Goal: Transaction & Acquisition: Purchase product/service

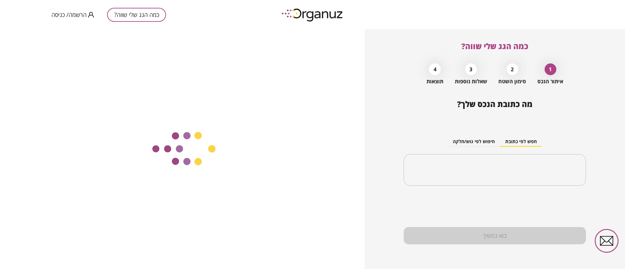
click at [78, 14] on span "הרשמה/ כניסה" at bounding box center [68, 14] width 35 height 7
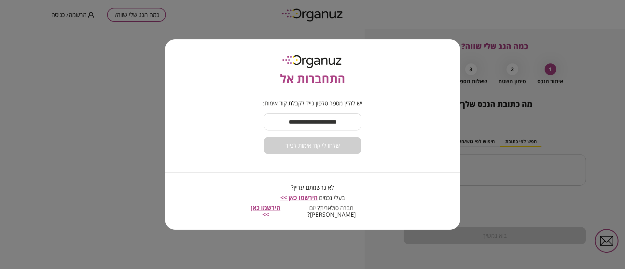
click at [305, 121] on input "text" at bounding box center [313, 121] width 98 height 19
type input "**********"
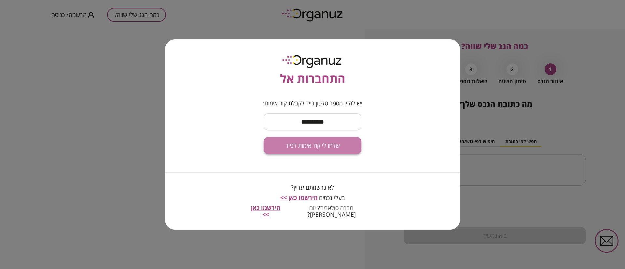
click at [325, 149] on span "שלחו לי קוד אימות לנייד" at bounding box center [312, 145] width 54 height 7
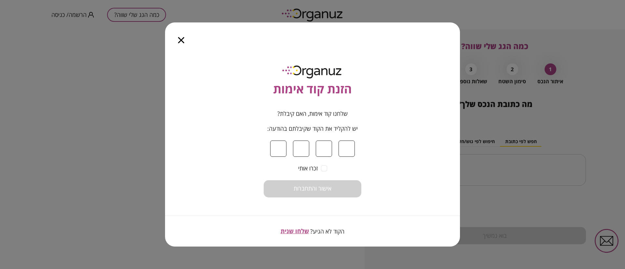
type input "*"
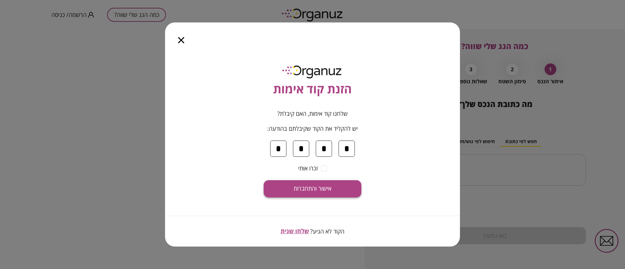
type input "*"
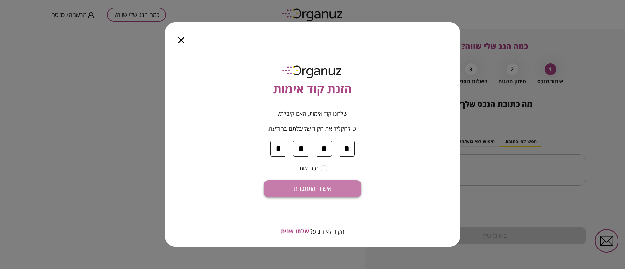
click at [325, 188] on span "אישור והתחברות" at bounding box center [312, 188] width 38 height 7
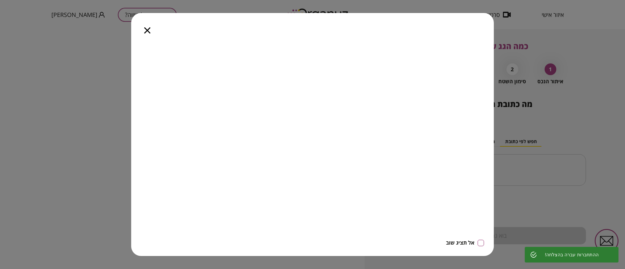
click at [147, 33] on icon "button" at bounding box center [147, 30] width 6 height 6
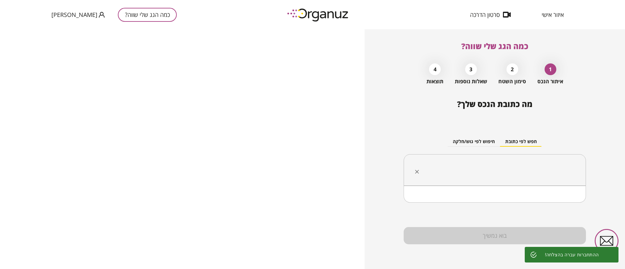
click at [470, 166] on input "text" at bounding box center [497, 170] width 162 height 16
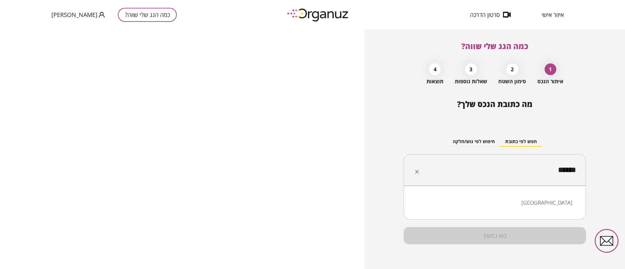
click at [564, 206] on li "[GEOGRAPHIC_DATA]" at bounding box center [494, 203] width 165 height 12
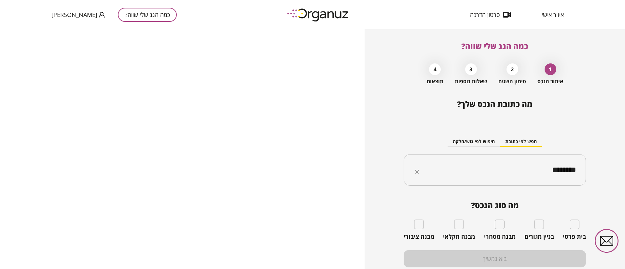
type input "********"
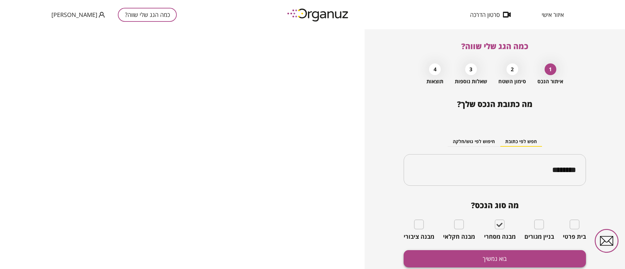
click at [503, 260] on button "בוא נמשיך" at bounding box center [494, 258] width 182 height 17
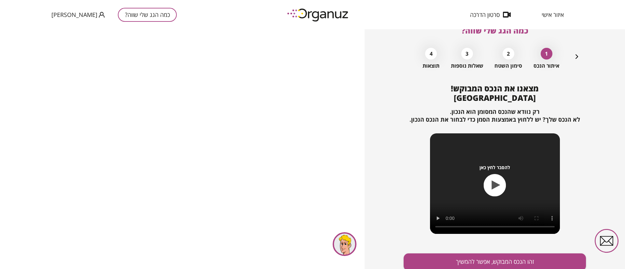
scroll to position [42, 0]
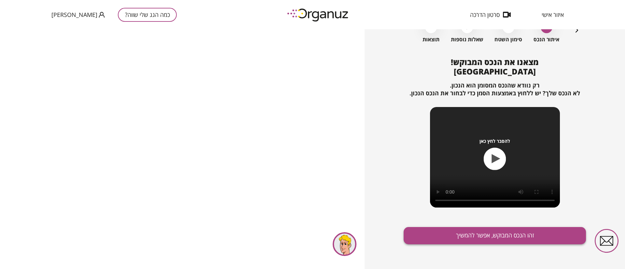
click at [509, 234] on button "זהו הנכס המבוקש, אפשר להמשיך" at bounding box center [494, 235] width 182 height 17
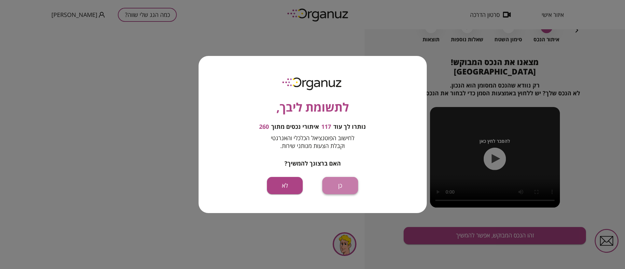
click at [341, 188] on button "כן" at bounding box center [340, 185] width 36 height 17
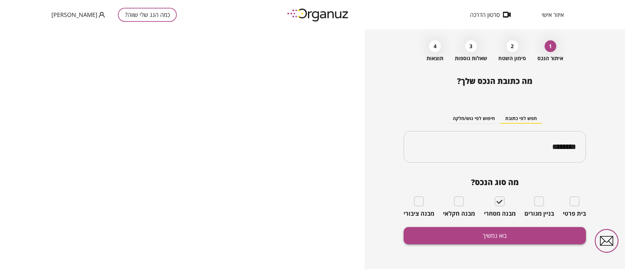
click at [483, 232] on button "בוא נמשיך" at bounding box center [494, 235] width 182 height 17
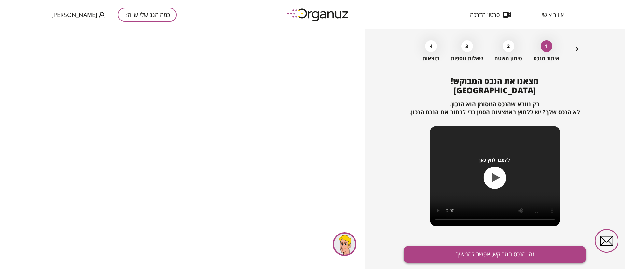
click at [510, 249] on button "זהו הנכס המבוקש, אפשר להמשיך" at bounding box center [494, 254] width 182 height 17
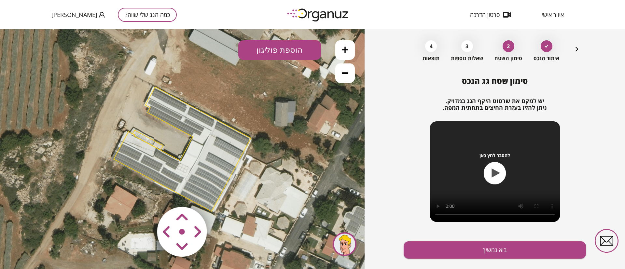
click at [342, 50] on icon at bounding box center [345, 50] width 7 height 7
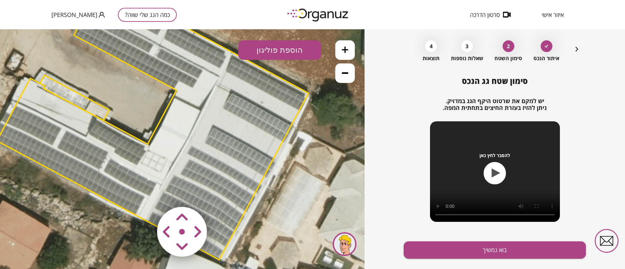
drag, startPoint x: 305, startPoint y: 105, endPoint x: 276, endPoint y: 74, distance: 43.3
click at [276, 74] on icon at bounding box center [155, 117] width 952 height 952
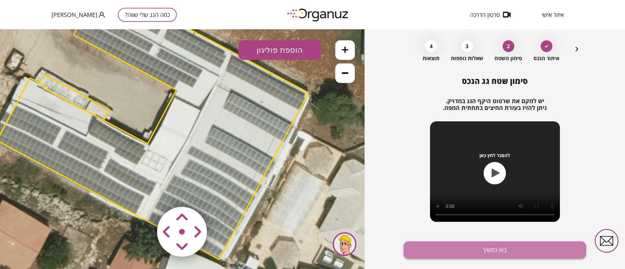
click at [425, 251] on button "בוא נמשיך" at bounding box center [494, 249] width 182 height 17
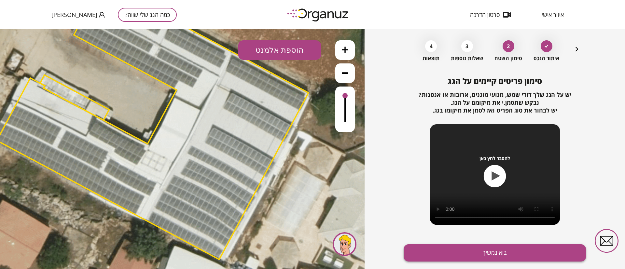
click at [447, 253] on button "בוא נמשיך" at bounding box center [494, 252] width 182 height 17
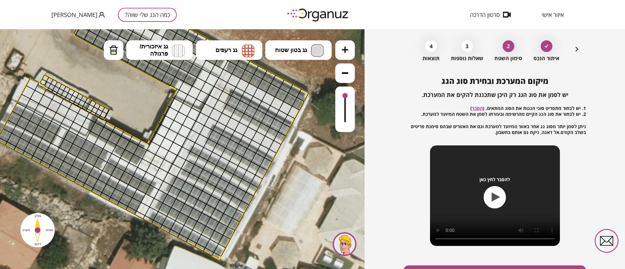
click at [342, 48] on icon at bounding box center [345, 50] width 7 height 7
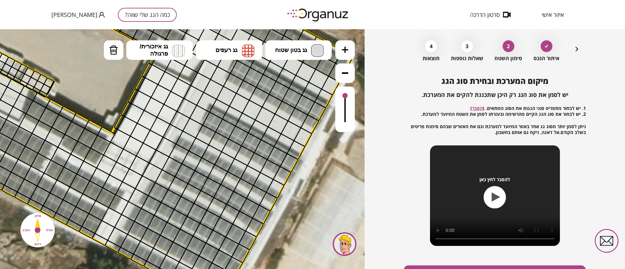
drag, startPoint x: 336, startPoint y: 197, endPoint x: 318, endPoint y: 188, distance: 20.4
click at [318, 188] on icon at bounding box center [123, 93] width 1428 height 1428
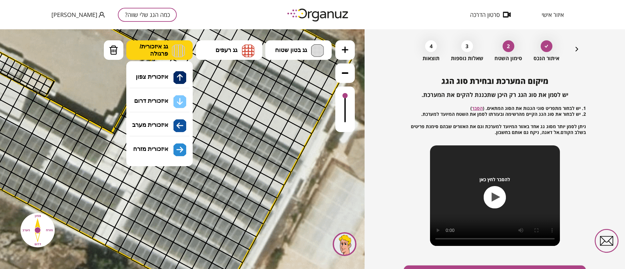
click at [182, 50] on img at bounding box center [178, 50] width 13 height 13
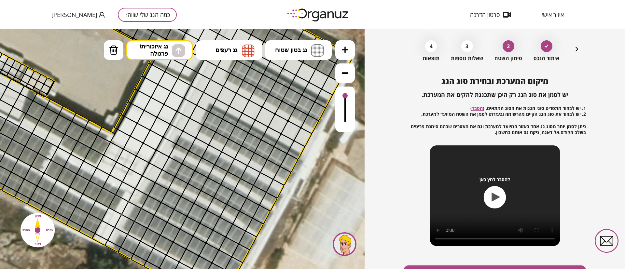
click at [172, 81] on div ".st0 { fill: #FFFFFF; } 10" at bounding box center [182, 149] width 364 height 240
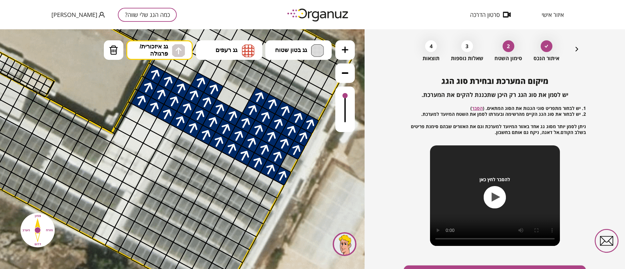
drag, startPoint x: 141, startPoint y: 100, endPoint x: 217, endPoint y: 85, distance: 78.3
click at [348, 66] on button at bounding box center [345, 73] width 20 height 20
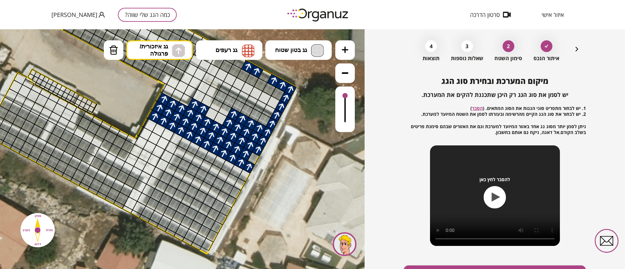
drag, startPoint x: 269, startPoint y: 125, endPoint x: 257, endPoint y: 70, distance: 55.6
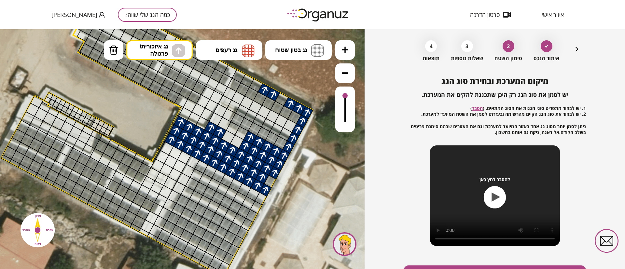
drag, startPoint x: 296, startPoint y: 68, endPoint x: 313, endPoint y: 93, distance: 30.1
click at [313, 93] on icon at bounding box center [159, 135] width 952 height 952
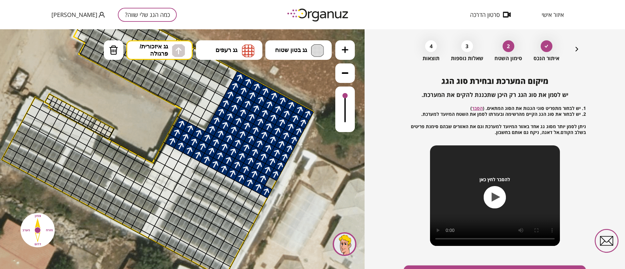
drag, startPoint x: 289, startPoint y: 102, endPoint x: 229, endPoint y: 115, distance: 61.4
click at [155, 50] on span "גג איזכורית/ פרגולה" at bounding box center [154, 50] width 28 height 14
click at [171, 95] on div ".st0 { fill: #FFFFFF; } 10" at bounding box center [182, 149] width 364 height 240
drag, startPoint x: 184, startPoint y: 160, endPoint x: 171, endPoint y: 162, distance: 12.8
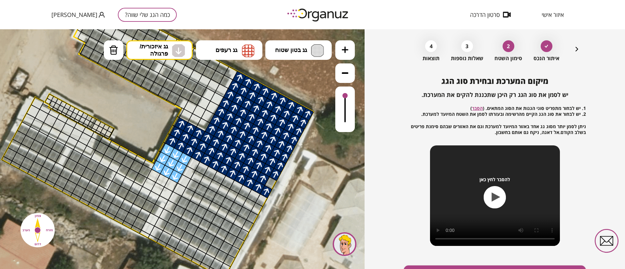
drag, startPoint x: 193, startPoint y: 162, endPoint x: 232, endPoint y: 229, distance: 77.4
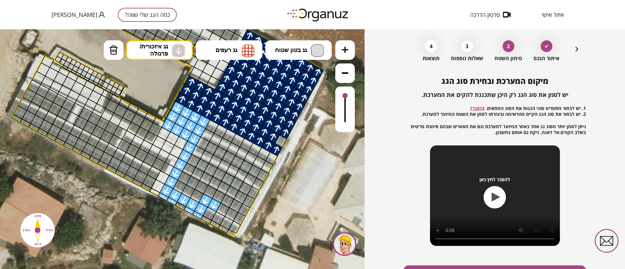
drag, startPoint x: 291, startPoint y: 208, endPoint x: 296, endPoint y: 180, distance: 28.1
click at [296, 180] on icon at bounding box center [170, 94] width 952 height 952
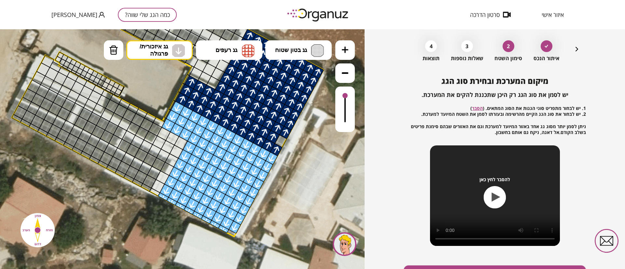
drag, startPoint x: 271, startPoint y: 159, endPoint x: 273, endPoint y: 166, distance: 7.9
click at [273, 166] on div ".st0 { fill: #FFFFFF; }" at bounding box center [170, 94] width 952 height 952
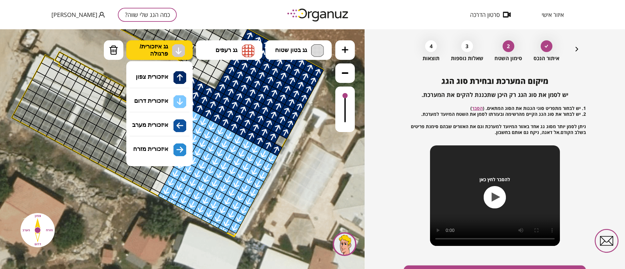
click at [179, 53] on img at bounding box center [178, 51] width 7 height 8
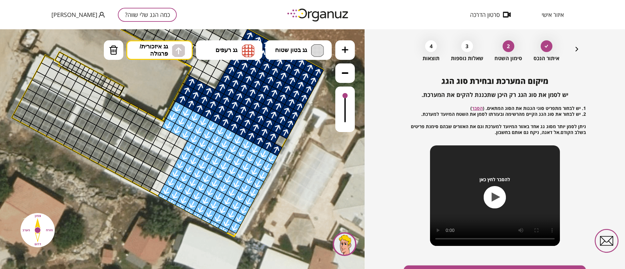
click at [156, 82] on div ".st0 { fill: #FFFFFF; } 10" at bounding box center [182, 149] width 364 height 240
click at [279, 141] on div at bounding box center [280, 141] width 13 height 13
click at [350, 70] on button at bounding box center [345, 73] width 20 height 20
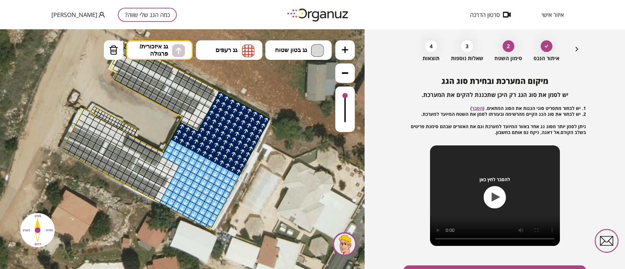
drag, startPoint x: 310, startPoint y: 154, endPoint x: 304, endPoint y: 176, distance: 23.4
click at [304, 176] on icon at bounding box center [167, 134] width 634 height 634
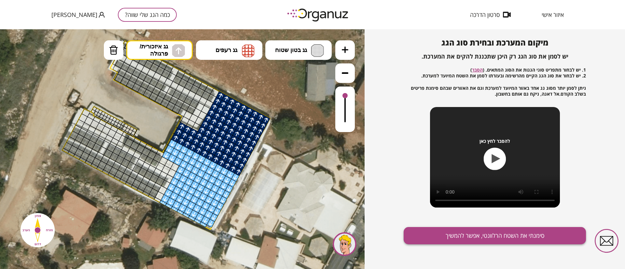
click at [457, 233] on button "סימנתי את השטח הרלוונטי, אפשר להמשיך" at bounding box center [494, 235] width 182 height 17
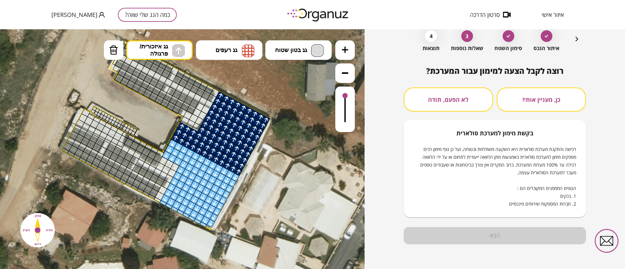
scroll to position [33, 0]
click at [470, 101] on button "לא הפעם, תודה" at bounding box center [447, 100] width 89 height 24
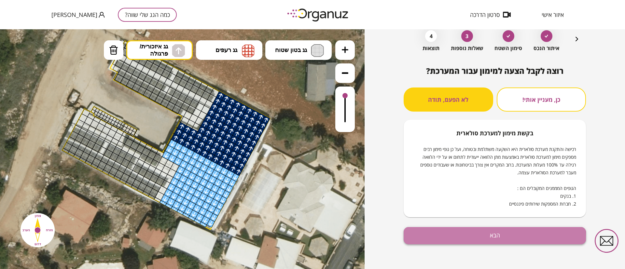
click at [456, 239] on button "הבא" at bounding box center [494, 235] width 182 height 17
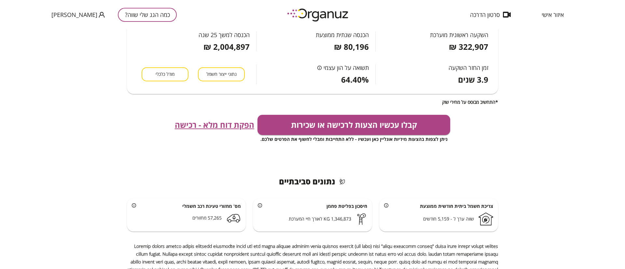
scroll to position [189, 0]
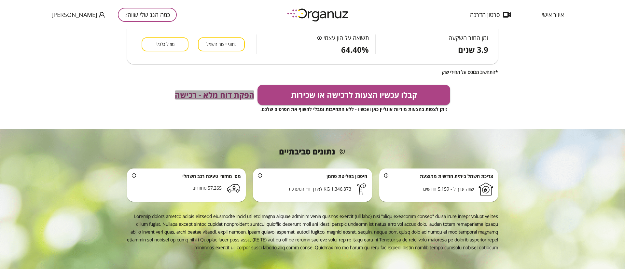
click at [242, 98] on span "הפקת דוח מלא - רכישה" at bounding box center [214, 94] width 79 height 9
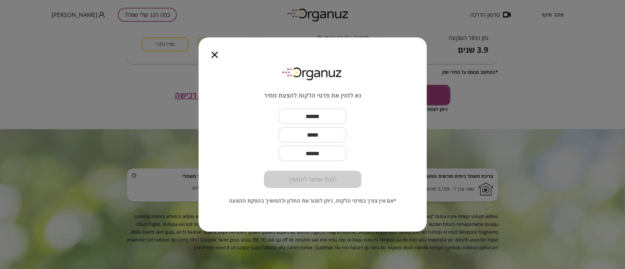
click at [217, 56] on icon "button" at bounding box center [214, 55] width 6 height 6
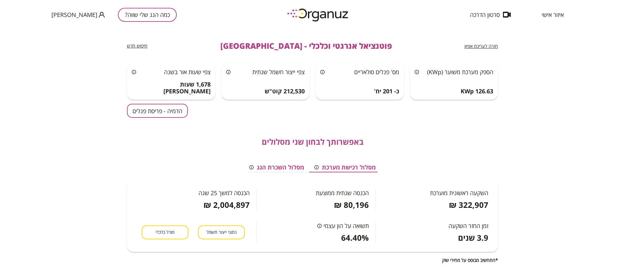
scroll to position [0, 0]
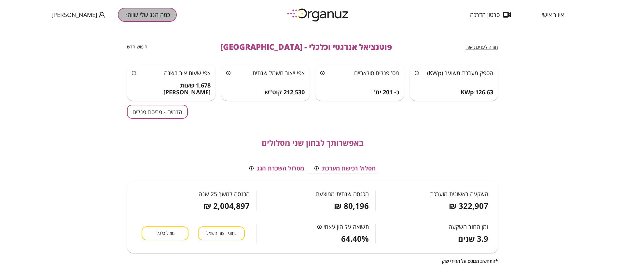
click at [122, 20] on button "כמה הגג שלי שווה?" at bounding box center [147, 15] width 59 height 14
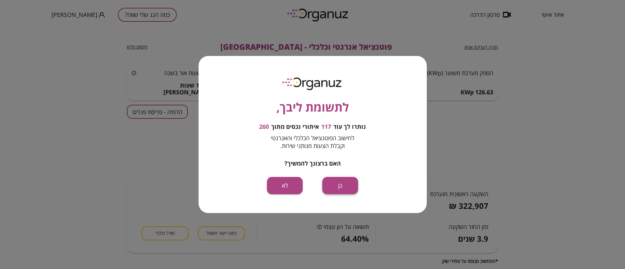
click at [338, 186] on button "כן" at bounding box center [340, 185] width 36 height 17
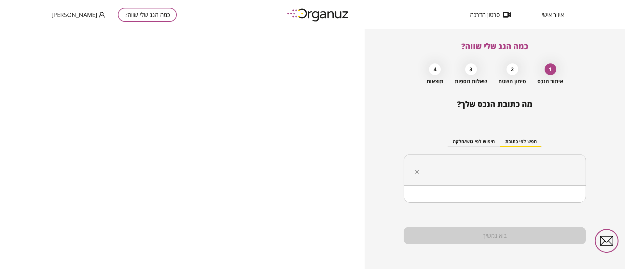
click at [503, 172] on input "text" at bounding box center [497, 170] width 162 height 16
click at [534, 202] on li "[GEOGRAPHIC_DATA]" at bounding box center [494, 203] width 165 height 12
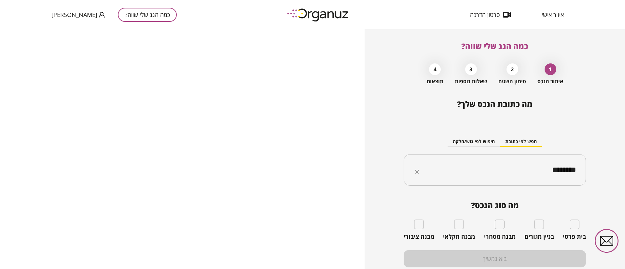
type input "********"
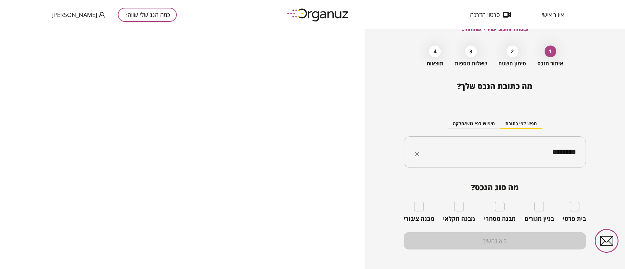
scroll to position [23, 0]
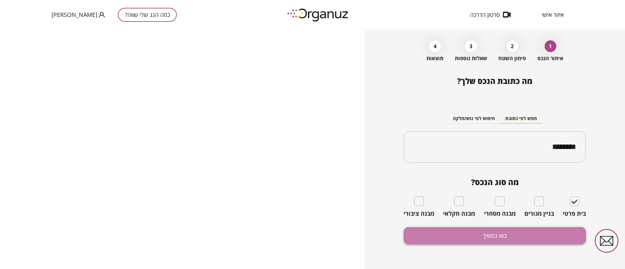
click at [535, 242] on button "בוא נמשיך" at bounding box center [494, 235] width 182 height 17
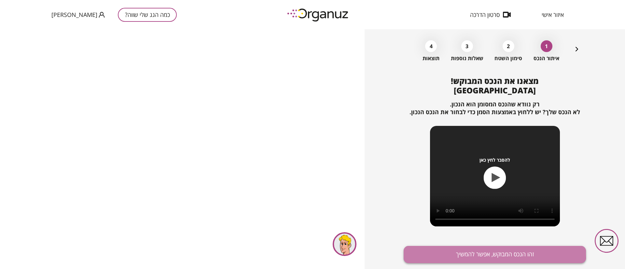
click at [483, 253] on button "זהו הנכס המבוקש, אפשר להמשיך" at bounding box center [494, 254] width 182 height 17
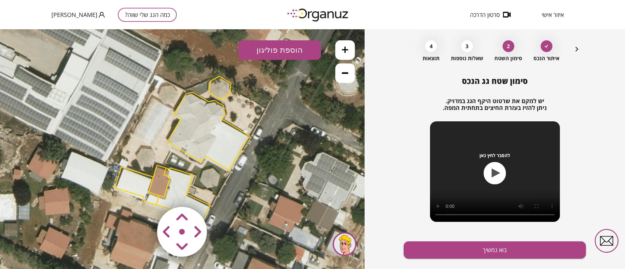
click at [348, 48] on icon at bounding box center [345, 50] width 7 height 7
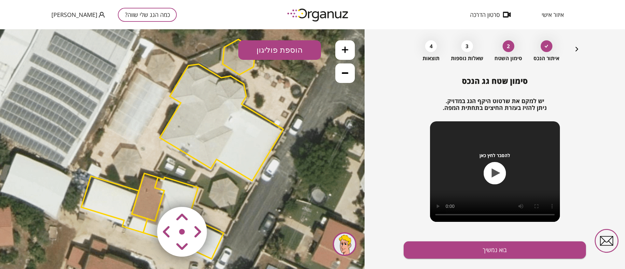
click at [348, 48] on icon at bounding box center [345, 50] width 7 height 7
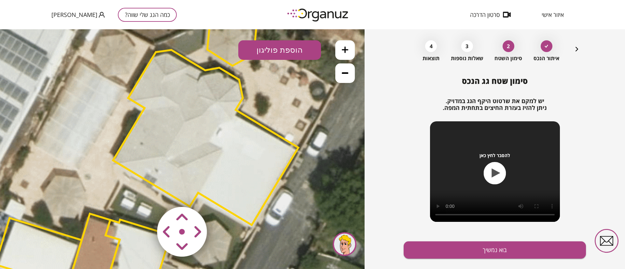
drag, startPoint x: 283, startPoint y: 121, endPoint x: 247, endPoint y: 149, distance: 45.4
click at [247, 149] on polygon at bounding box center [205, 137] width 185 height 175
click at [224, 153] on polygon at bounding box center [205, 137] width 185 height 175
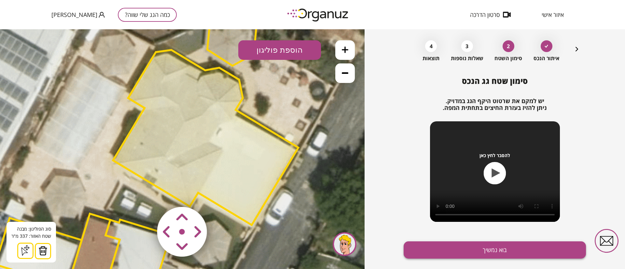
click at [441, 246] on button "בוא נמשיך" at bounding box center [494, 249] width 182 height 17
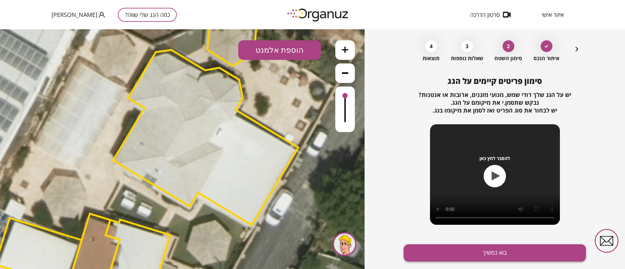
click at [505, 254] on button "בוא נמשיך" at bounding box center [494, 252] width 182 height 17
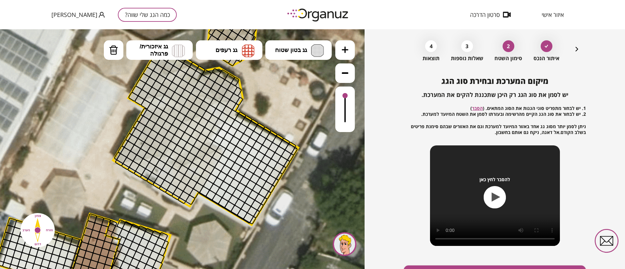
click at [344, 43] on button at bounding box center [345, 50] width 20 height 20
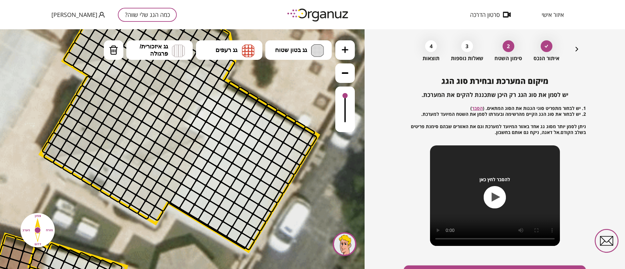
drag, startPoint x: 309, startPoint y: 101, endPoint x: 271, endPoint y: 89, distance: 39.4
click at [271, 89] on icon at bounding box center [90, 178] width 1515 height 1515
click at [168, 49] on span "גג איזכורית/ פרגולה" at bounding box center [154, 50] width 28 height 14
click at [154, 142] on div ".st0 { fill: #FFFFFF; } 0" at bounding box center [182, 149] width 364 height 240
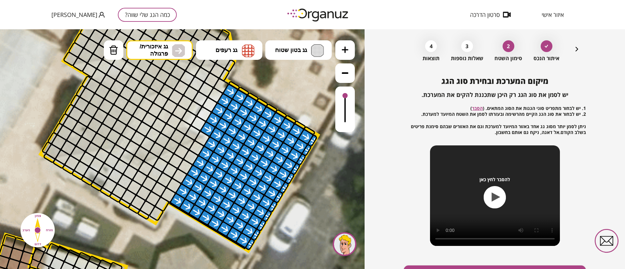
drag, startPoint x: 229, startPoint y: 88, endPoint x: 222, endPoint y: 125, distance: 37.5
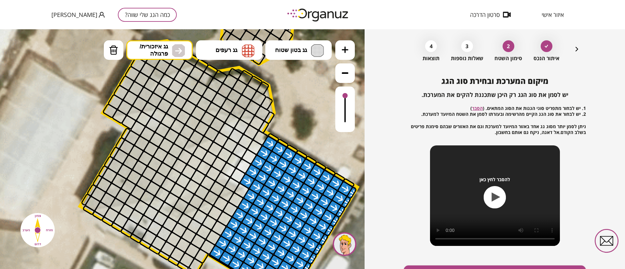
drag, startPoint x: 280, startPoint y: 75, endPoint x: 320, endPoint y: 128, distance: 65.5
click at [320, 128] on icon at bounding box center [129, 230] width 1515 height 1515
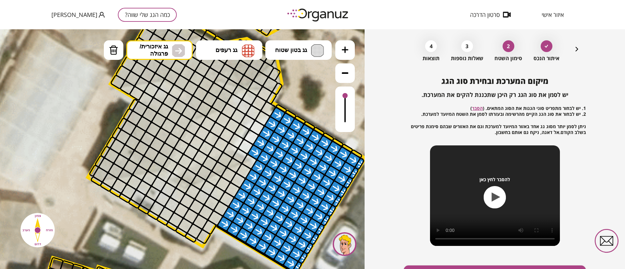
drag, startPoint x: 299, startPoint y: 97, endPoint x: 306, endPoint y: 68, distance: 30.0
click at [306, 68] on icon at bounding box center [137, 201] width 1515 height 1515
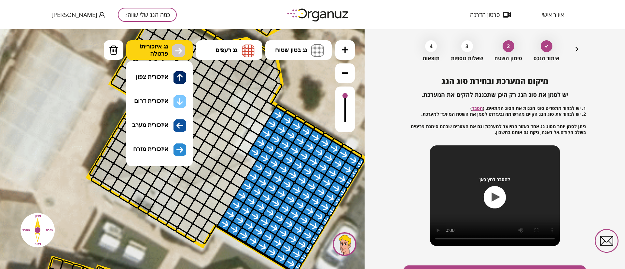
click at [151, 59] on button "גג איזכורית/ פרגולה" at bounding box center [159, 50] width 66 height 20
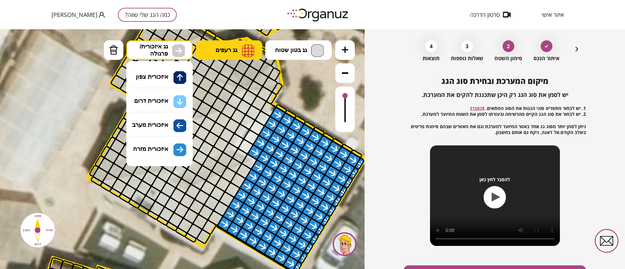
click at [220, 48] on span "גג רעפים" at bounding box center [226, 50] width 22 height 7
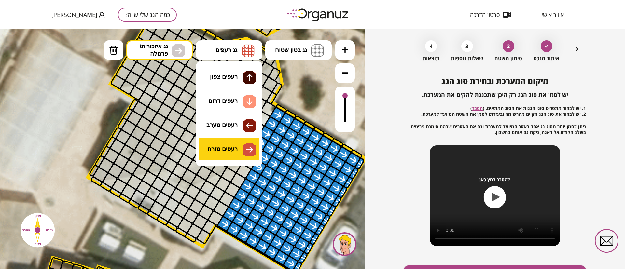
click at [232, 148] on div ".st0 { fill: #FFFFFF; } 0" at bounding box center [182, 149] width 364 height 240
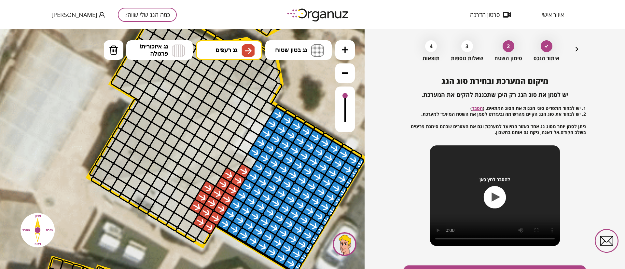
drag, startPoint x: 243, startPoint y: 171, endPoint x: 211, endPoint y: 184, distance: 34.3
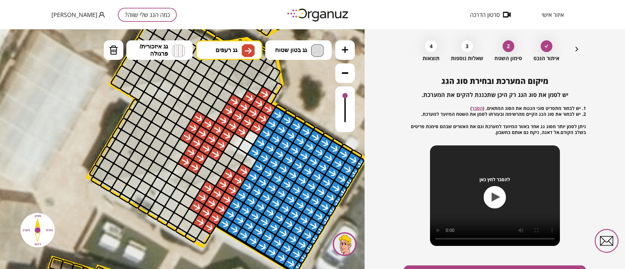
drag, startPoint x: 199, startPoint y: 124, endPoint x: 236, endPoint y: 117, distance: 37.2
drag, startPoint x: 183, startPoint y: 149, endPoint x: 179, endPoint y: 167, distance: 18.5
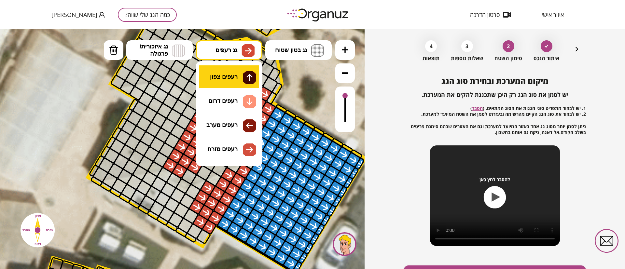
drag, startPoint x: 219, startPoint y: 51, endPoint x: 218, endPoint y: 68, distance: 17.3
click at [219, 52] on span "גג רעפים" at bounding box center [226, 50] width 22 height 7
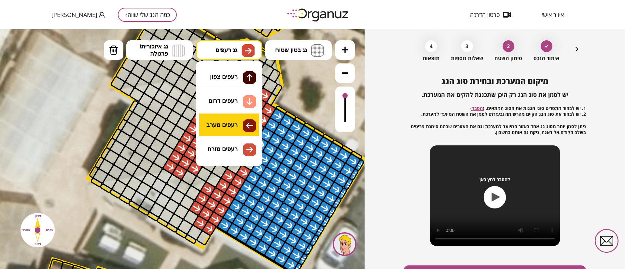
click at [223, 127] on div ".st0 { fill: #FFFFFF; } 0" at bounding box center [182, 149] width 364 height 240
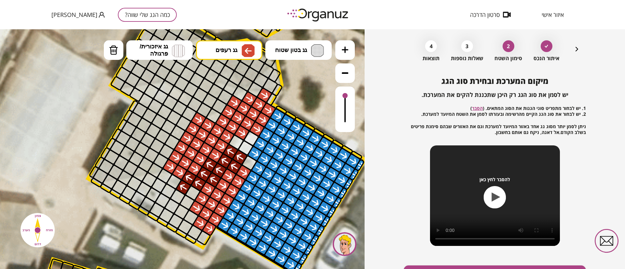
drag, startPoint x: 240, startPoint y: 162, endPoint x: 184, endPoint y: 184, distance: 60.9
click at [226, 50] on span "גג רעפים" at bounding box center [226, 50] width 22 height 7
click at [226, 103] on div ".st0 { fill: #FFFFFF; } 0" at bounding box center [182, 149] width 364 height 240
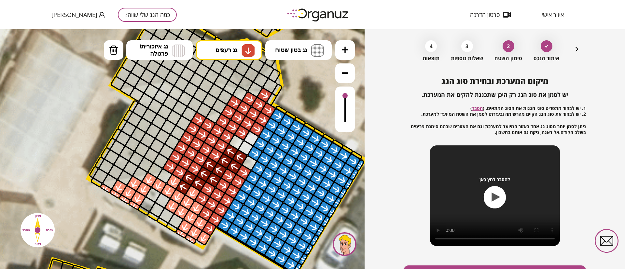
drag, startPoint x: 202, startPoint y: 238, endPoint x: 139, endPoint y: 197, distance: 75.6
drag, startPoint x: 166, startPoint y: 197, endPoint x: 168, endPoint y: 229, distance: 31.3
click at [168, 229] on div ".st0 { fill: #FFFFFF; }" at bounding box center [137, 203] width 1515 height 1515
drag, startPoint x: 224, startPoint y: 48, endPoint x: 218, endPoint y: 72, distance: 24.1
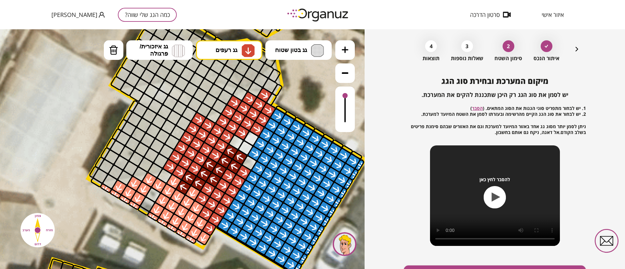
click at [224, 50] on span "גג רעפים" at bounding box center [226, 50] width 22 height 7
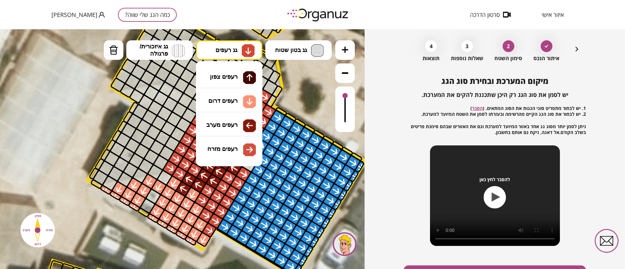
drag, startPoint x: 226, startPoint y: 121, endPoint x: 219, endPoint y: 125, distance: 8.5
click at [224, 121] on div ".st0 { fill: #FFFFFF; } 0" at bounding box center [182, 149] width 364 height 240
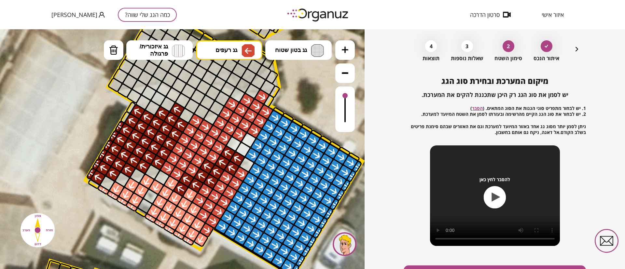
drag, startPoint x: 181, startPoint y: 126, endPoint x: 144, endPoint y: 144, distance: 41.8
drag, startPoint x: 346, startPoint y: 72, endPoint x: 331, endPoint y: 77, distance: 16.2
click at [337, 75] on button at bounding box center [345, 73] width 20 height 20
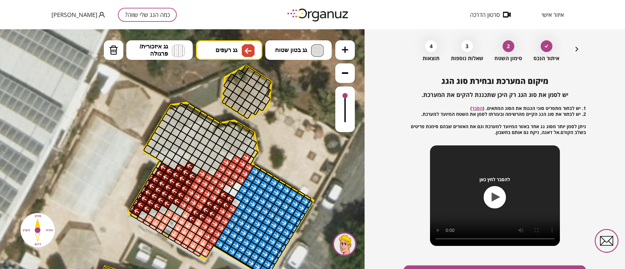
drag, startPoint x: 254, startPoint y: 101, endPoint x: 266, endPoint y: 145, distance: 46.2
click at [266, 145] on icon at bounding box center [161, 229] width 1010 height 1010
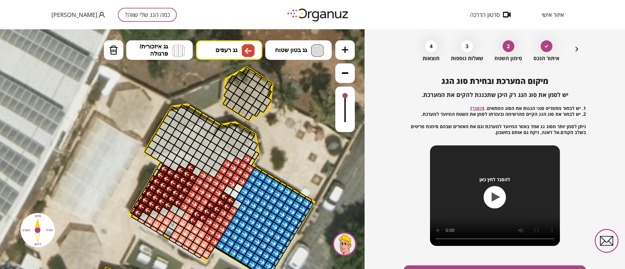
click at [345, 49] on icon at bounding box center [345, 50] width 7 height 7
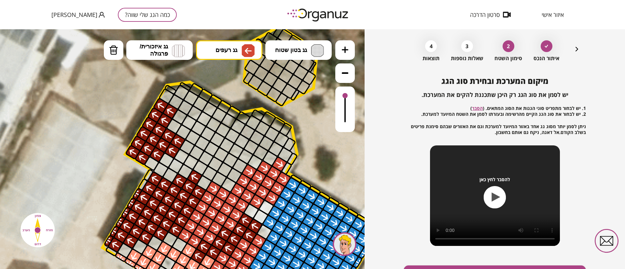
drag, startPoint x: 171, startPoint y: 144, endPoint x: 186, endPoint y: 121, distance: 27.5
drag, startPoint x: 114, startPoint y: 53, endPoint x: 118, endPoint y: 80, distance: 27.9
click at [114, 58] on button "מחיקה" at bounding box center [114, 50] width 20 height 20
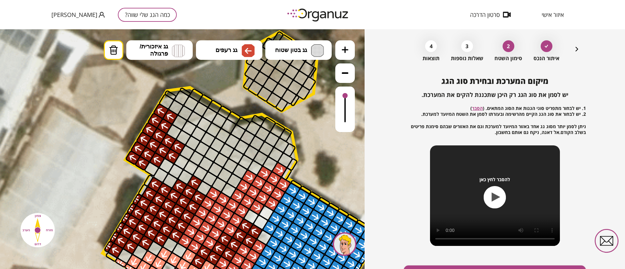
drag, startPoint x: 171, startPoint y: 158, endPoint x: 167, endPoint y: 161, distance: 5.7
click at [170, 158] on div at bounding box center [172, 156] width 17 height 17
drag, startPoint x: 156, startPoint y: 159, endPoint x: 149, endPoint y: 164, distance: 9.3
click at [155, 159] on div at bounding box center [157, 160] width 17 height 17
click at [143, 163] on div at bounding box center [142, 164] width 16 height 16
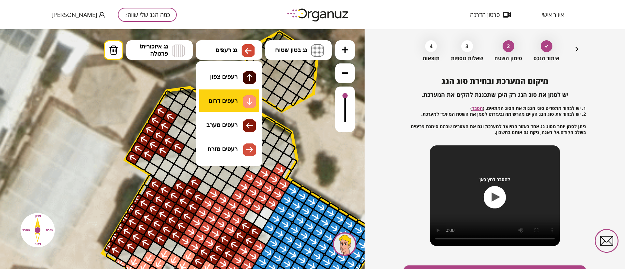
drag, startPoint x: 230, startPoint y: 49, endPoint x: 216, endPoint y: 106, distance: 58.6
click at [231, 50] on span "גג רעפים" at bounding box center [226, 50] width 22 height 7
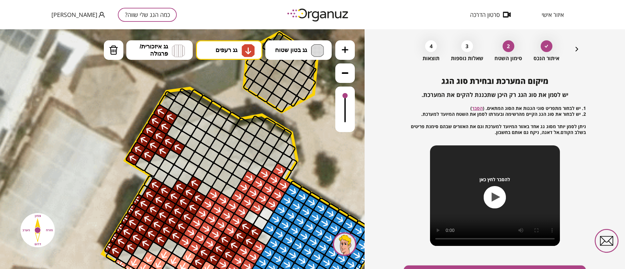
drag, startPoint x: 233, startPoint y: 104, endPoint x: 196, endPoint y: 139, distance: 50.9
click at [233, 104] on div ".st0 { fill: #FFFFFF; } 0" at bounding box center [182, 149] width 364 height 240
drag, startPoint x: 184, startPoint y: 177, endPoint x: 179, endPoint y: 163, distance: 15.5
drag, startPoint x: 181, startPoint y: 165, endPoint x: 183, endPoint y: 171, distance: 6.9
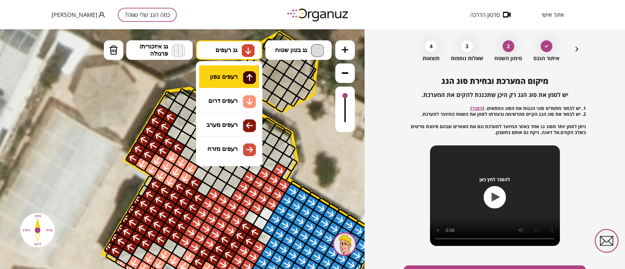
drag, startPoint x: 213, startPoint y: 54, endPoint x: 212, endPoint y: 72, distance: 18.3
click at [213, 54] on button "גג רעפים" at bounding box center [229, 50] width 66 height 20
click at [213, 76] on div ".st0 { fill: #FFFFFF; } 0" at bounding box center [182, 149] width 364 height 240
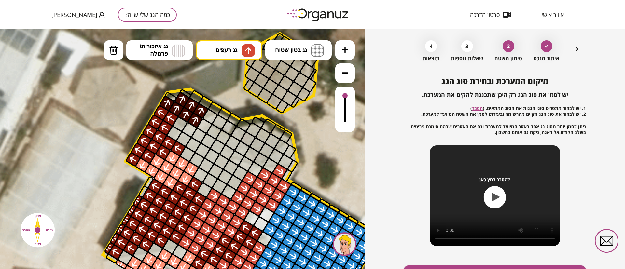
drag, startPoint x: 170, startPoint y: 105, endPoint x: 183, endPoint y: 118, distance: 18.2
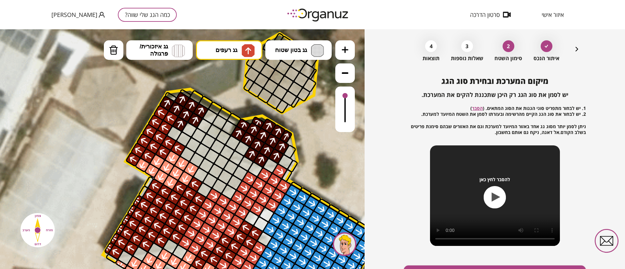
drag, startPoint x: 244, startPoint y: 129, endPoint x: 248, endPoint y: 137, distance: 9.5
drag, startPoint x: 248, startPoint y: 151, endPoint x: 234, endPoint y: 145, distance: 15.4
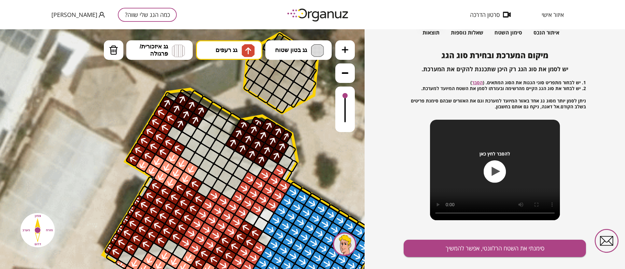
scroll to position [61, 0]
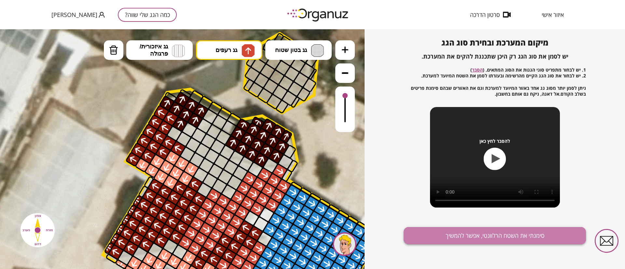
click at [505, 240] on button "סימנתי את השטח הרלוונטי, אפשר להמשיך" at bounding box center [494, 235] width 182 height 17
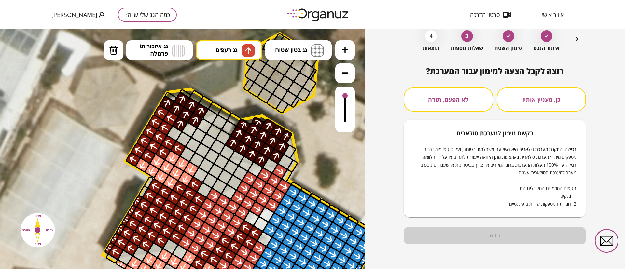
click at [472, 96] on button "לא הפעם, תודה" at bounding box center [447, 100] width 89 height 24
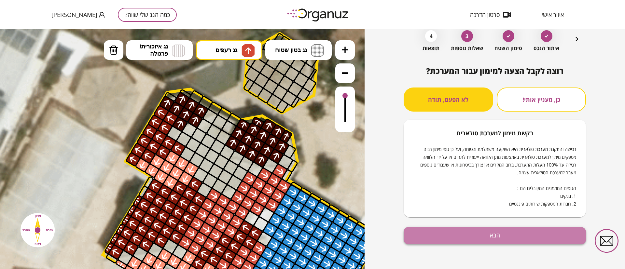
drag, startPoint x: 525, startPoint y: 228, endPoint x: 525, endPoint y: 231, distance: 3.3
click at [524, 228] on button "הבא" at bounding box center [494, 235] width 182 height 17
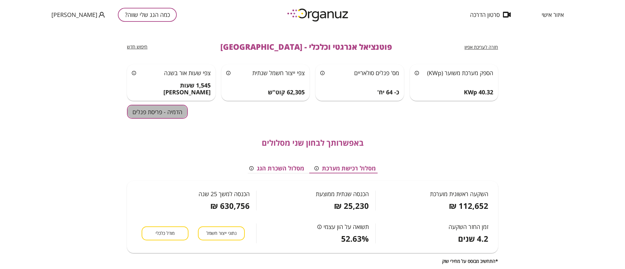
click at [159, 117] on button "הדמיה - פריסת פנלים" at bounding box center [157, 112] width 61 height 14
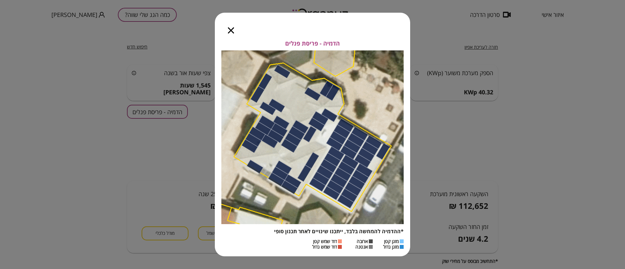
drag, startPoint x: 230, startPoint y: 31, endPoint x: 234, endPoint y: 51, distance: 20.9
click at [231, 31] on icon "button" at bounding box center [231, 30] width 6 height 6
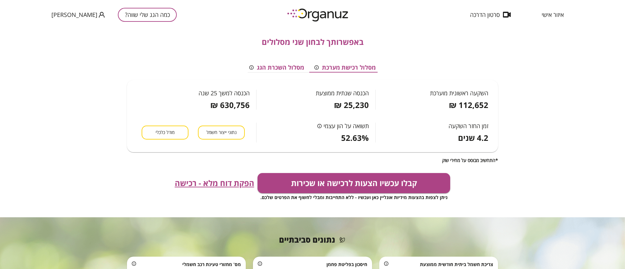
scroll to position [189, 0]
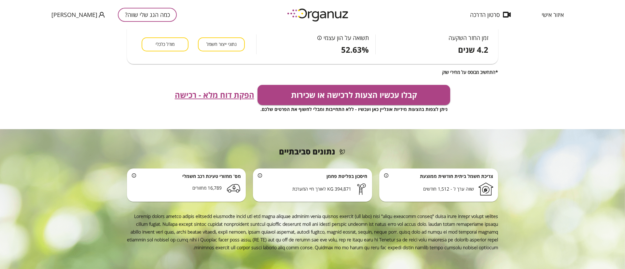
click at [203, 97] on span "הפקת דוח מלא - רכישה" at bounding box center [214, 94] width 79 height 9
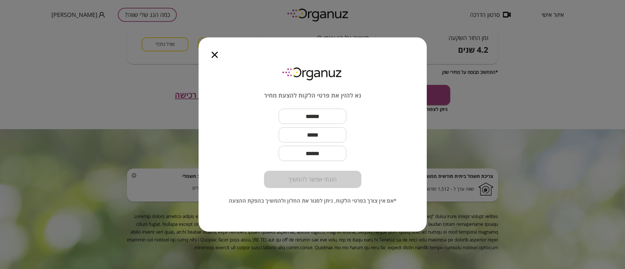
click at [215, 54] on icon "button" at bounding box center [214, 55] width 6 height 6
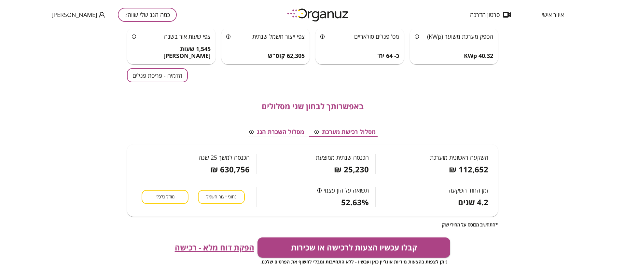
scroll to position [0, 0]
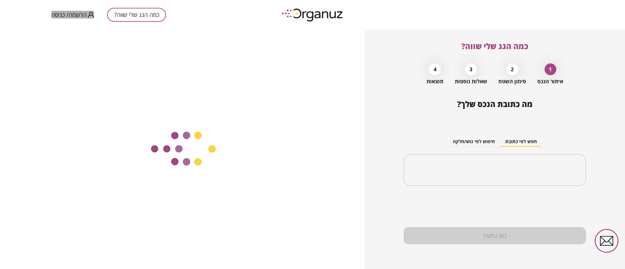
click at [88, 14] on icon "button" at bounding box center [91, 15] width 6 height 6
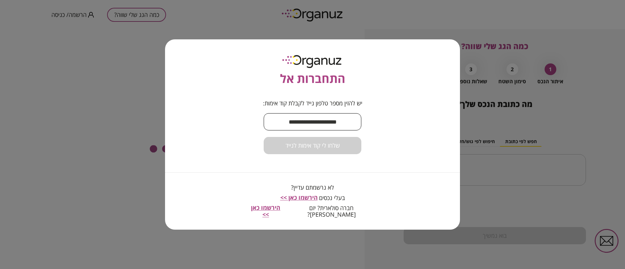
click at [298, 128] on input "text" at bounding box center [313, 121] width 98 height 19
type input "**********"
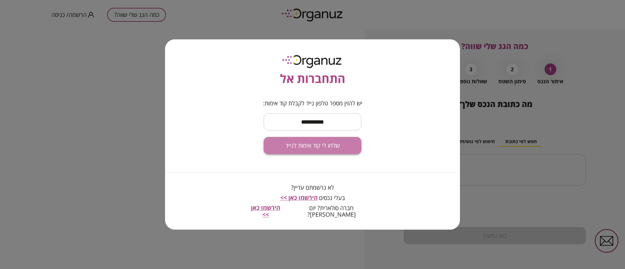
click at [336, 146] on span "שלחו לי קוד אימות לנייד" at bounding box center [312, 145] width 54 height 7
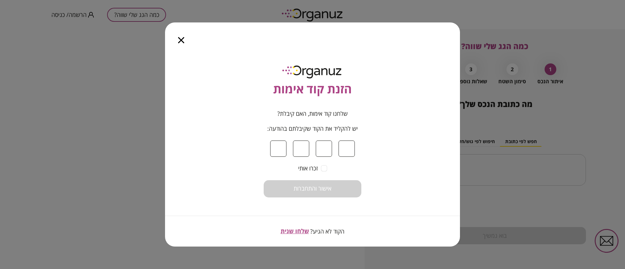
type input "*"
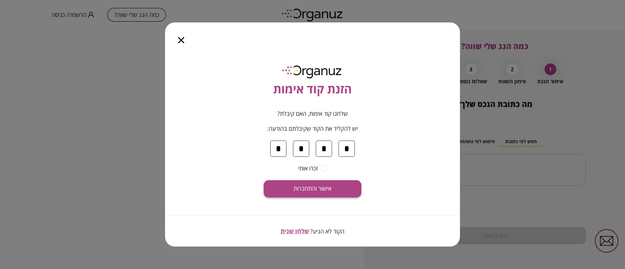
type input "*"
click at [314, 187] on span "אישור והתחברות" at bounding box center [312, 188] width 38 height 7
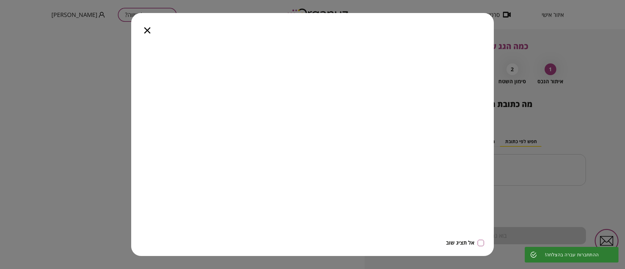
click at [148, 29] on icon "button" at bounding box center [147, 30] width 6 height 6
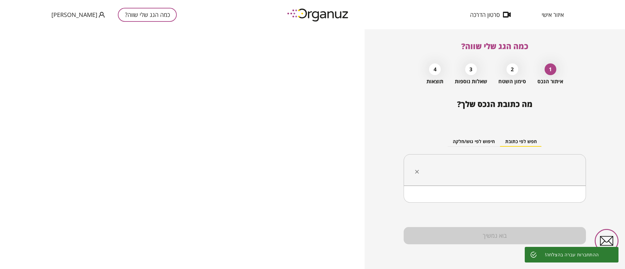
click at [451, 165] on input "text" at bounding box center [497, 170] width 162 height 16
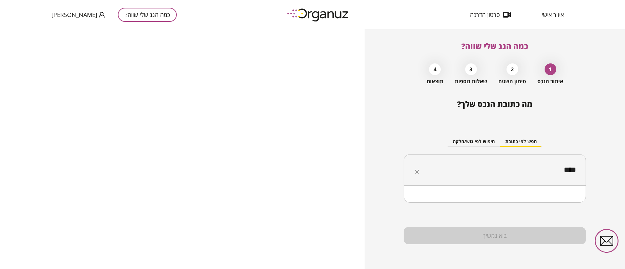
type input "*****"
click at [514, 174] on input "text" at bounding box center [497, 170] width 162 height 16
drag, startPoint x: 547, startPoint y: 197, endPoint x: 543, endPoint y: 200, distance: 5.1
click at [547, 197] on li "מעלות-תרשיחא" at bounding box center [494, 203] width 165 height 12
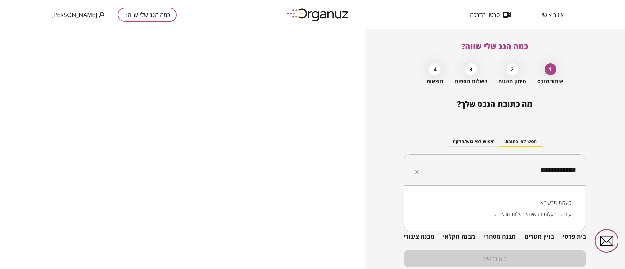
click at [499, 162] on input "**********" at bounding box center [497, 170] width 162 height 16
type input "*"
click at [523, 197] on li "משעול הברקן 8 מעלות-תרשיחא" at bounding box center [494, 203] width 164 height 12
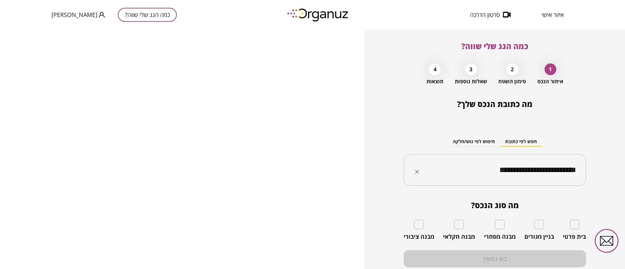
type input "**********"
click at [574, 230] on div "בית פרטי" at bounding box center [574, 230] width 23 height 21
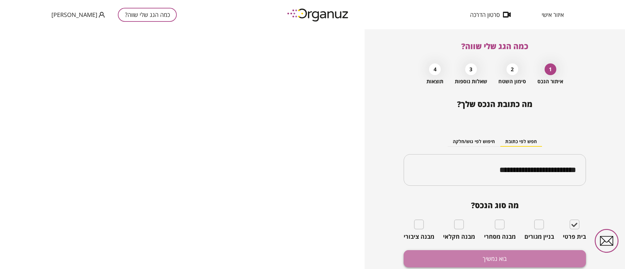
click at [565, 255] on button "בוא נמשיך" at bounding box center [494, 258] width 182 height 17
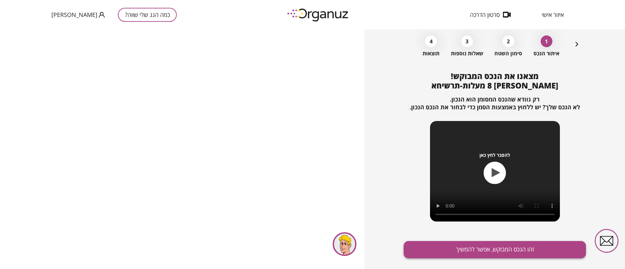
scroll to position [42, 0]
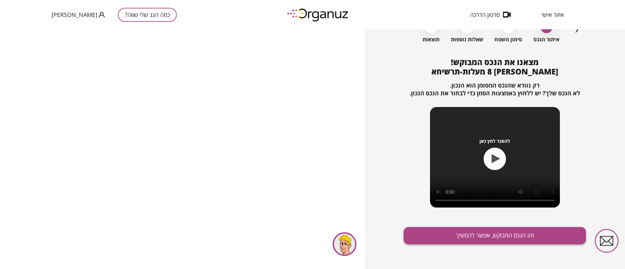
click at [438, 236] on button "זהו הנכס המבוקש, אפשר להמשיך" at bounding box center [494, 235] width 182 height 17
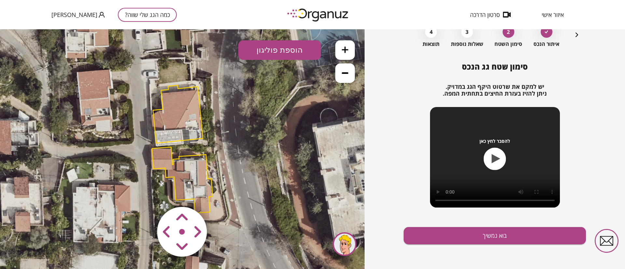
click at [143, 193] on area at bounding box center [143, 193] width 0 height 0
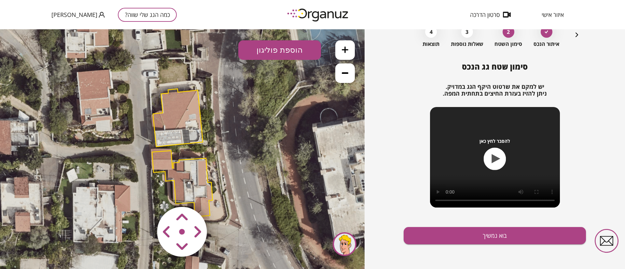
click at [143, 193] on area at bounding box center [143, 193] width 0 height 0
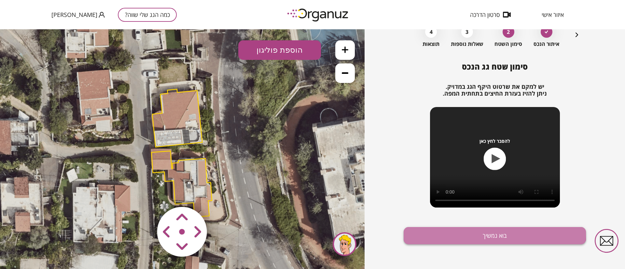
drag, startPoint x: 444, startPoint y: 232, endPoint x: 441, endPoint y: 235, distance: 3.9
click at [441, 235] on button "בוא נמשיך" at bounding box center [494, 235] width 182 height 17
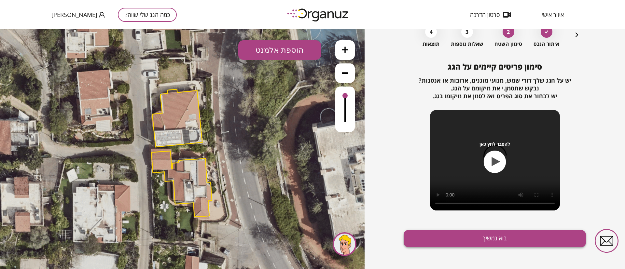
click at [464, 238] on button "בוא נמשיך" at bounding box center [494, 238] width 182 height 17
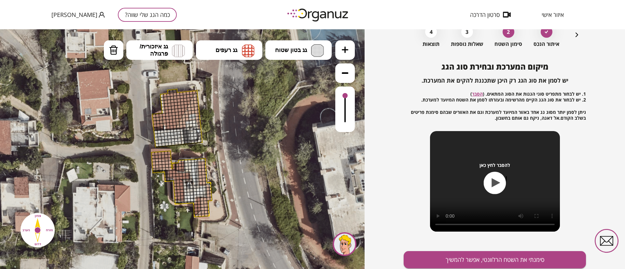
click at [343, 51] on icon at bounding box center [345, 50] width 7 height 7
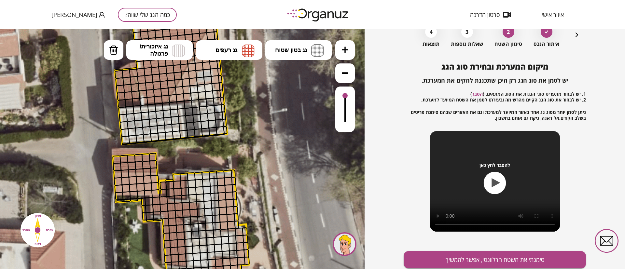
click at [343, 51] on icon at bounding box center [345, 50] width 7 height 7
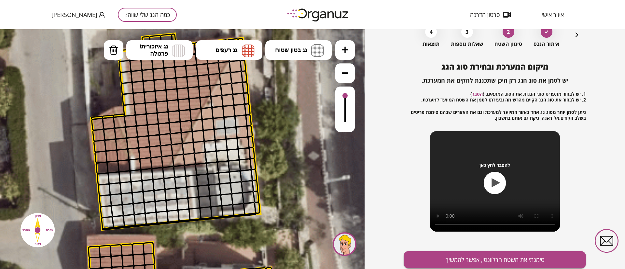
drag, startPoint x: 273, startPoint y: 103, endPoint x: 267, endPoint y: 220, distance: 117.3
click at [284, 191] on icon at bounding box center [191, 239] width 1318 height 1318
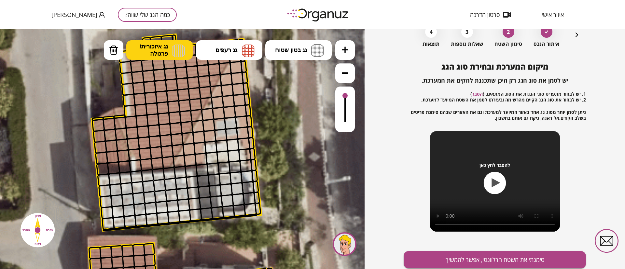
click at [168, 52] on button "גג איזכורית/ פרגולה" at bounding box center [159, 50] width 66 height 20
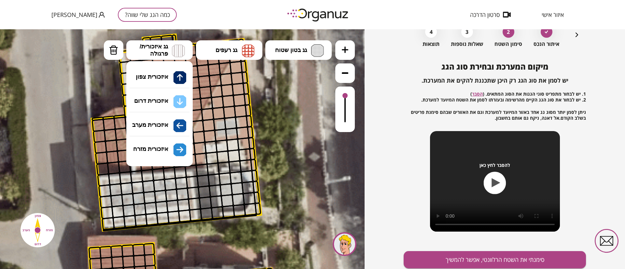
click at [170, 147] on div ".st0 { fill: #FFFFFF; } 10" at bounding box center [182, 149] width 364 height 240
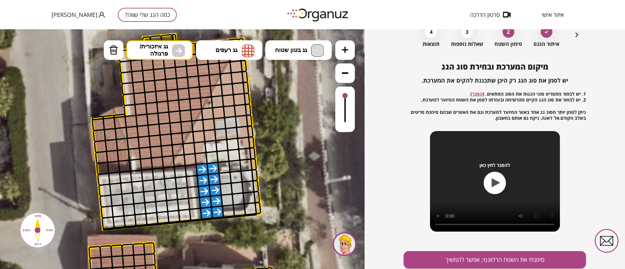
drag, startPoint x: 211, startPoint y: 177, endPoint x: 202, endPoint y: 172, distance: 10.5
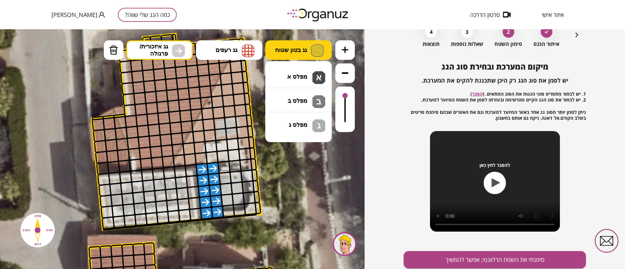
drag, startPoint x: 291, startPoint y: 46, endPoint x: 286, endPoint y: 57, distance: 11.7
click at [292, 48] on button "גג בטון שטוח" at bounding box center [298, 50] width 66 height 20
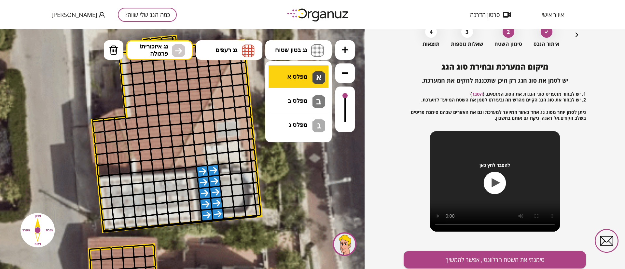
click at [284, 72] on div ".st0 { fill: #FFFFFF; } 10" at bounding box center [182, 149] width 364 height 240
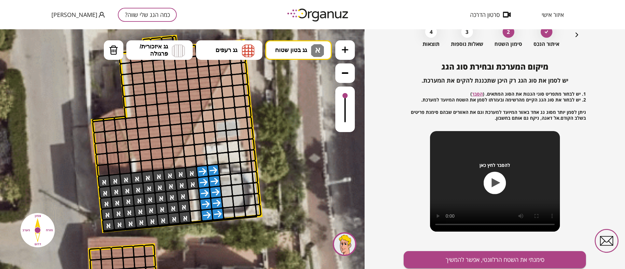
drag, startPoint x: 187, startPoint y: 178, endPoint x: 129, endPoint y: 189, distance: 59.2
drag, startPoint x: 121, startPoint y: 53, endPoint x: 116, endPoint y: 58, distance: 6.9
click at [118, 56] on button "מחיקה" at bounding box center [114, 50] width 20 height 20
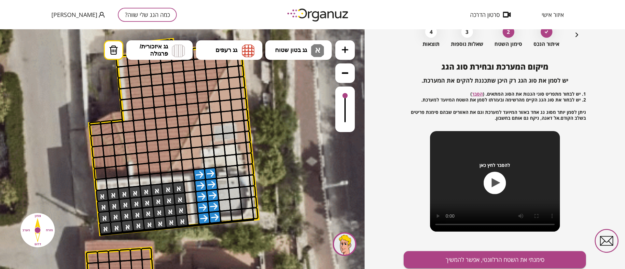
drag, startPoint x: 101, startPoint y: 185, endPoint x: 196, endPoint y: 163, distance: 96.8
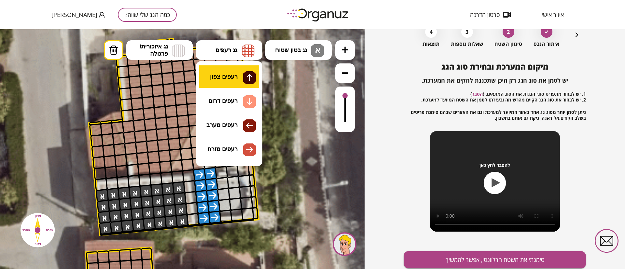
drag, startPoint x: 228, startPoint y: 43, endPoint x: 216, endPoint y: 65, distance: 25.0
click at [227, 45] on button "גג רעפים" at bounding box center [229, 50] width 66 height 20
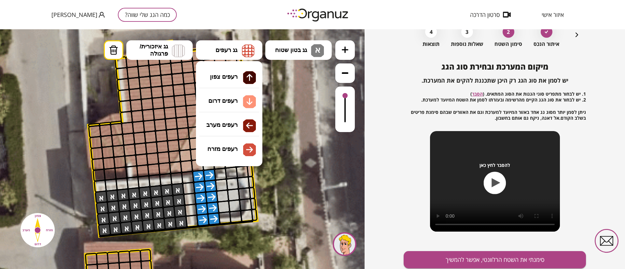
click at [216, 81] on div ".st0 { fill: #FFFFFF; } 10" at bounding box center [182, 149] width 364 height 240
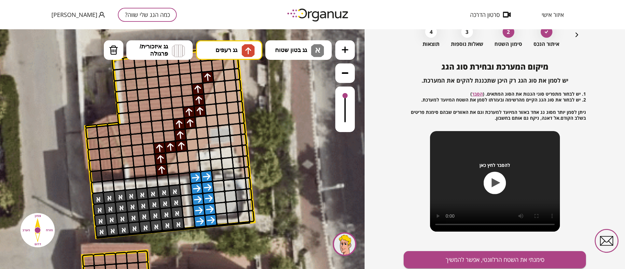
drag, startPoint x: 161, startPoint y: 170, endPoint x: 204, endPoint y: 75, distance: 104.1
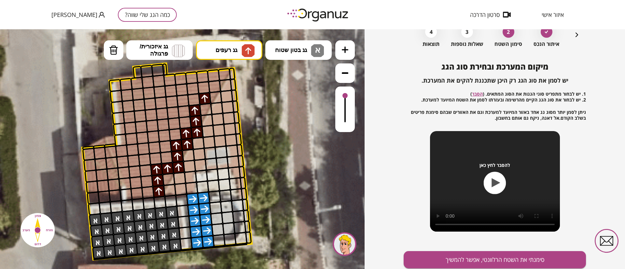
drag, startPoint x: 260, startPoint y: 81, endPoint x: 224, endPoint y: 103, distance: 42.2
click at [255, 103] on icon at bounding box center [183, 269] width 1318 height 1318
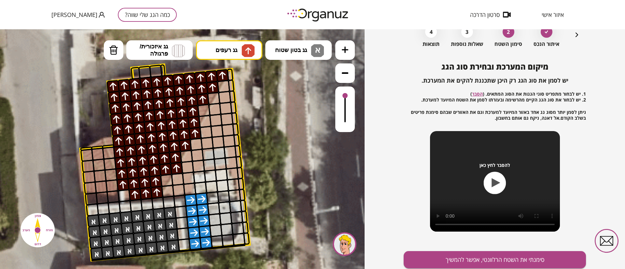
drag, startPoint x: 206, startPoint y: 89, endPoint x: 167, endPoint y: 92, distance: 38.5
drag, startPoint x: 239, startPoint y: 43, endPoint x: 234, endPoint y: 48, distance: 7.8
click at [235, 48] on button "גג רעפים" at bounding box center [229, 50] width 66 height 20
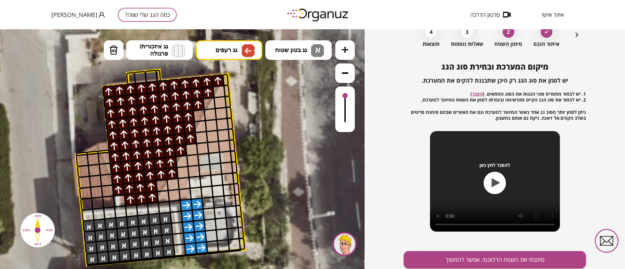
click at [227, 122] on div ".st0 { fill: #FFFFFF; } 10" at bounding box center [182, 149] width 364 height 240
drag, startPoint x: 103, startPoint y: 190, endPoint x: 102, endPoint y: 158, distance: 31.6
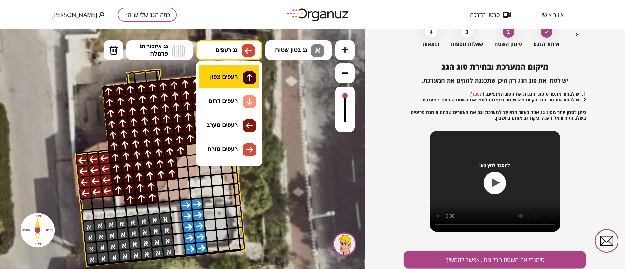
drag, startPoint x: 246, startPoint y: 56, endPoint x: 239, endPoint y: 68, distance: 14.0
click at [246, 56] on img at bounding box center [247, 50] width 13 height 13
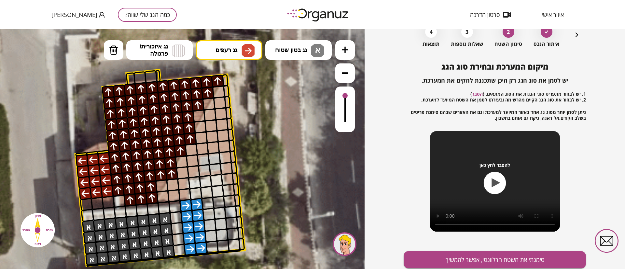
drag, startPoint x: 225, startPoint y: 143, endPoint x: 223, endPoint y: 146, distance: 3.5
click at [224, 143] on div ".st0 { fill: #FFFFFF; } 10" at bounding box center [182, 149] width 364 height 240
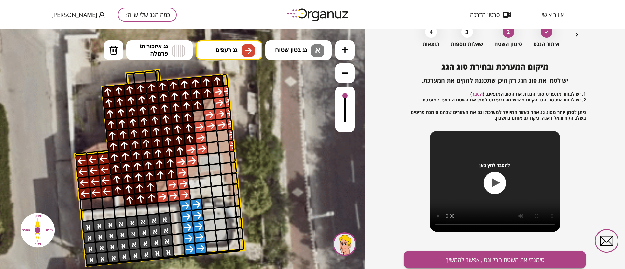
drag, startPoint x: 233, startPoint y: 144, endPoint x: 182, endPoint y: 191, distance: 69.6
drag, startPoint x: 232, startPoint y: 170, endPoint x: 224, endPoint y: 135, distance: 36.4
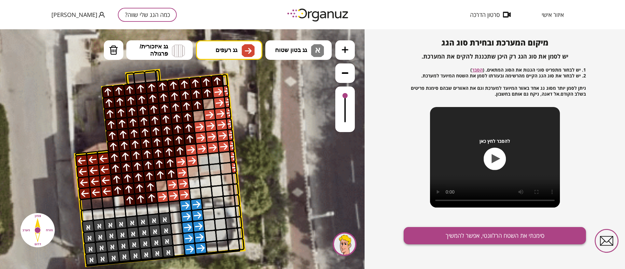
click at [467, 236] on button "סימנתי את השטח הרלוונטי, אפשר להמשיך" at bounding box center [494, 235] width 182 height 17
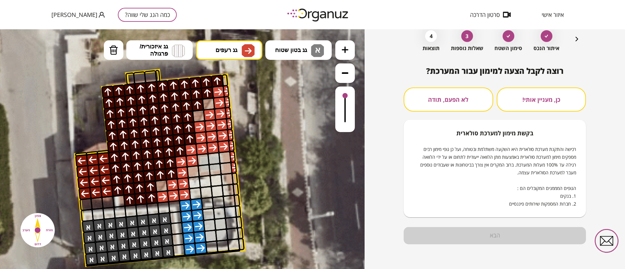
scroll to position [33, 0]
drag, startPoint x: 479, startPoint y: 104, endPoint x: 471, endPoint y: 117, distance: 14.7
click at [475, 109] on button "לא הפעם, תודה" at bounding box center [447, 100] width 89 height 24
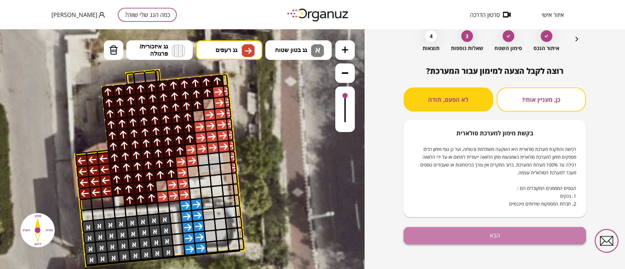
click at [475, 233] on button "הבא" at bounding box center [494, 235] width 182 height 17
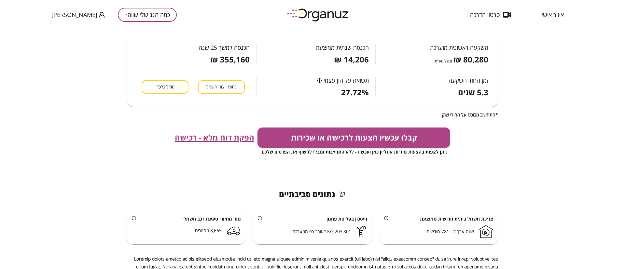
scroll to position [189, 0]
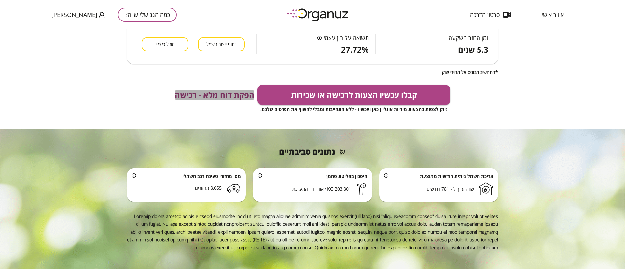
click at [196, 96] on span "הפקת דוח מלא - רכישה" at bounding box center [214, 94] width 79 height 9
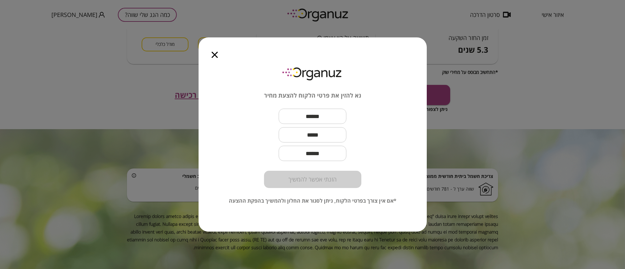
click at [216, 52] on icon "button" at bounding box center [214, 55] width 6 height 6
